Goal: Task Accomplishment & Management: Use online tool/utility

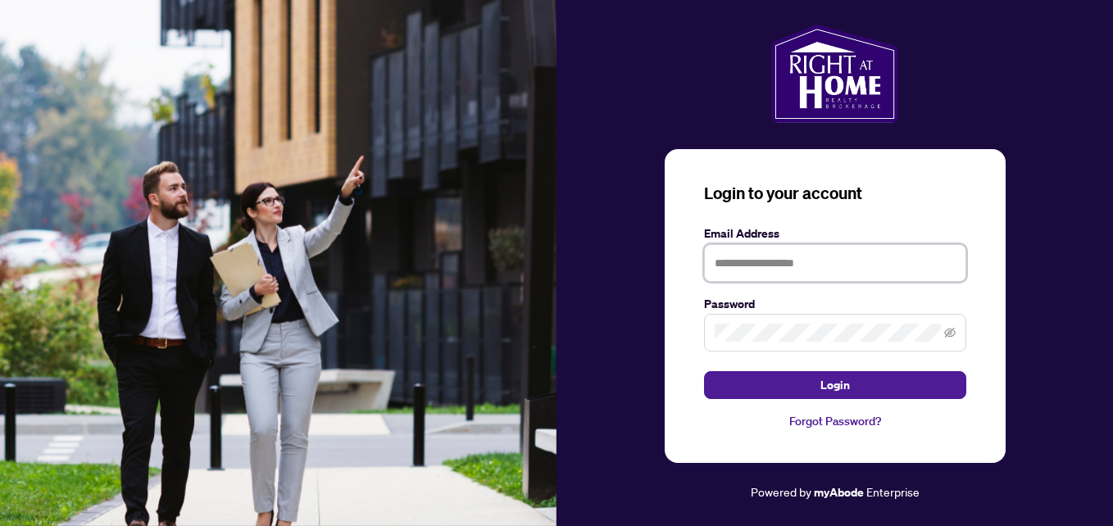
click at [775, 264] on input "text" at bounding box center [835, 263] width 262 height 38
type input "**********"
click at [704, 371] on button "Login" at bounding box center [835, 385] width 262 height 28
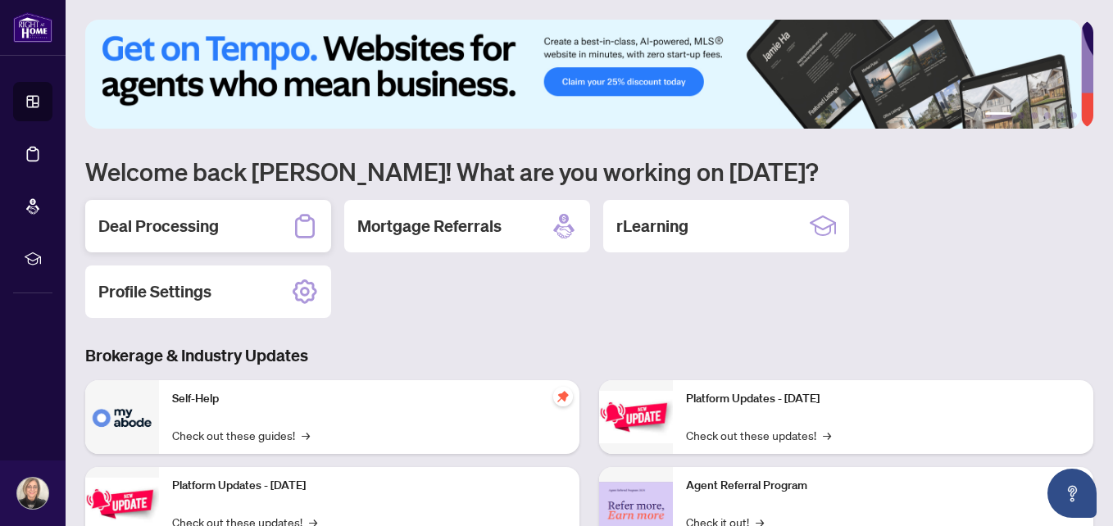
click at [193, 231] on h2 "Deal Processing" at bounding box center [158, 226] width 120 height 23
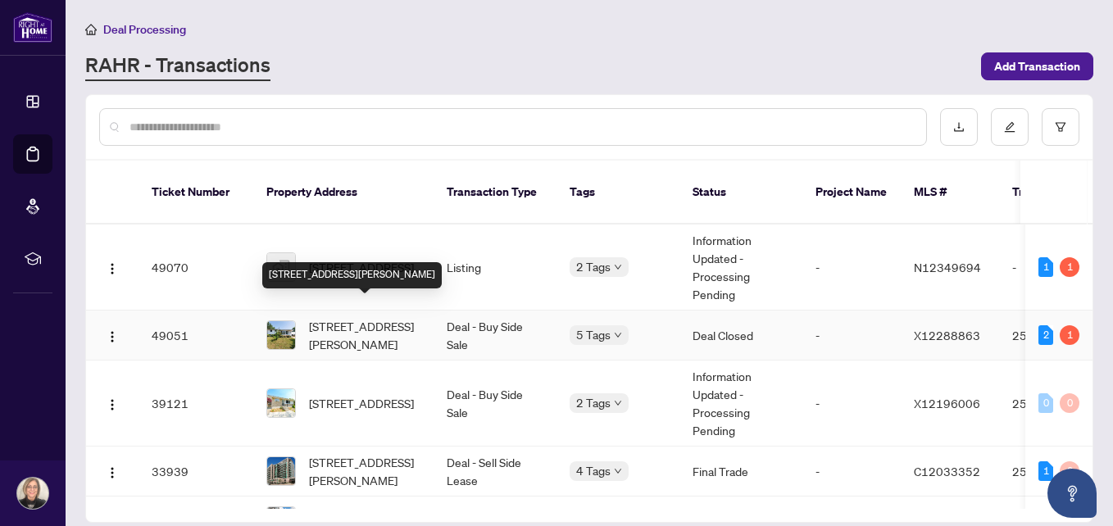
click at [370, 329] on span "[STREET_ADDRESS][PERSON_NAME]" at bounding box center [364, 335] width 111 height 36
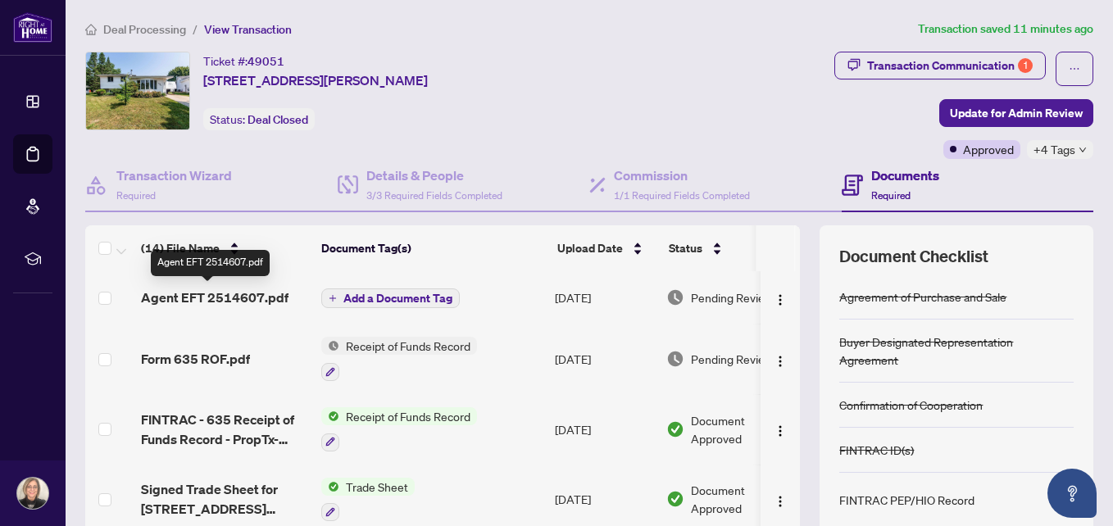
click at [208, 294] on span "Agent EFT 2514607.pdf" at bounding box center [215, 298] width 148 height 20
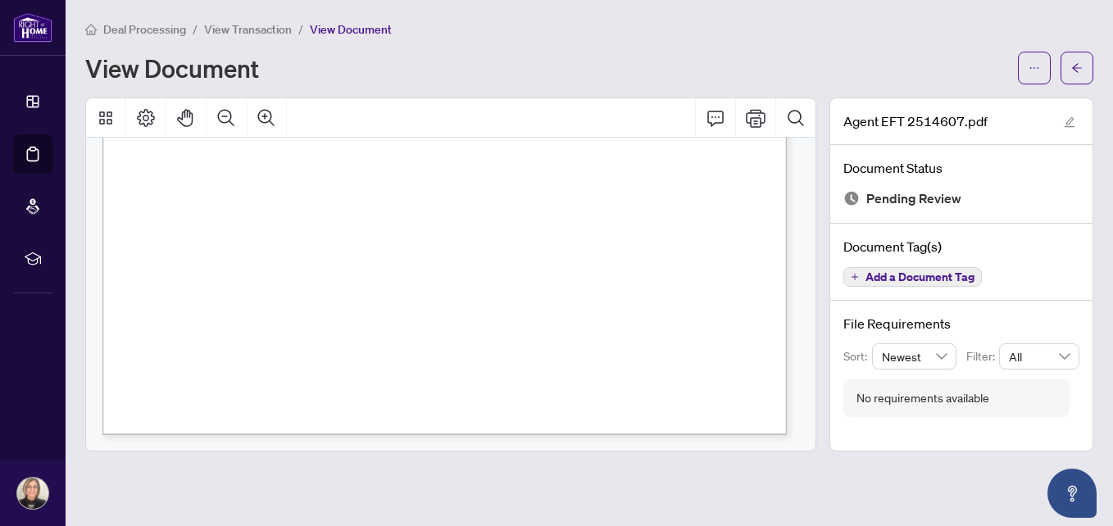
scroll to position [606, 0]
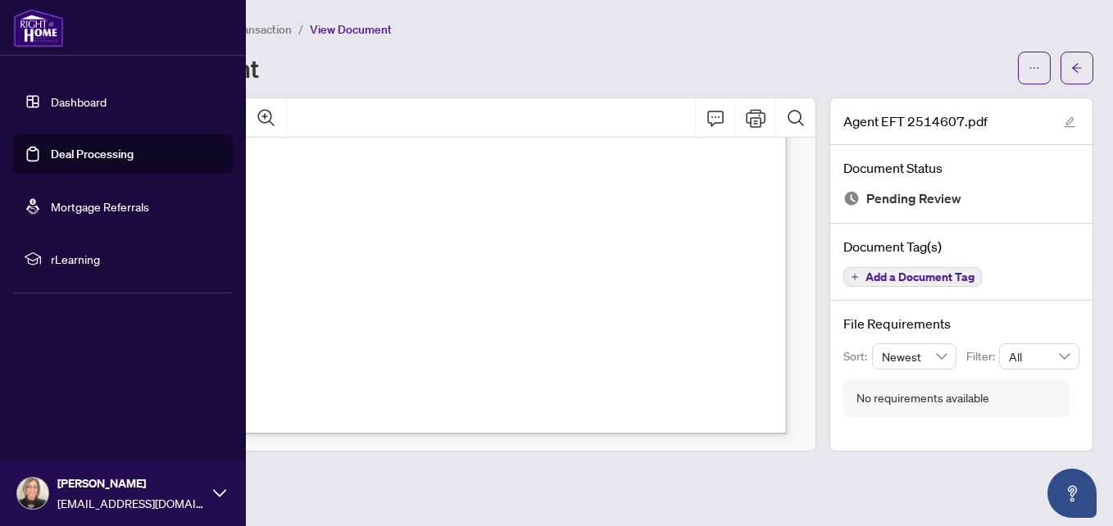
click at [54, 98] on link "Dashboard" at bounding box center [79, 101] width 56 height 15
